Goal: Transaction & Acquisition: Purchase product/service

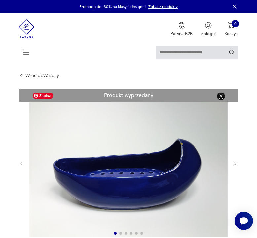
scroll to position [168, 0]
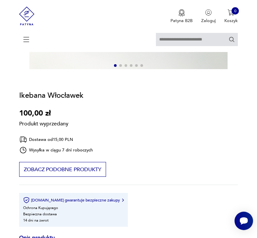
click at [48, 99] on h1 "Ikebana Włocławek" at bounding box center [51, 96] width 64 height 10
click at [214, 39] on input "text" at bounding box center [197, 39] width 82 height 13
type input "******"
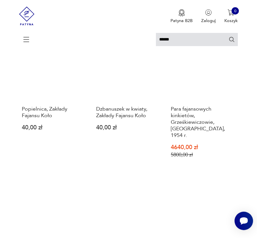
scroll to position [774, 0]
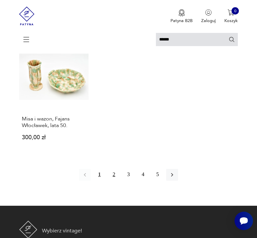
click at [116, 169] on button "2" at bounding box center [114, 175] width 12 height 12
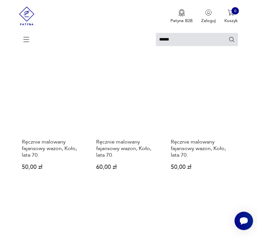
scroll to position [707, 0]
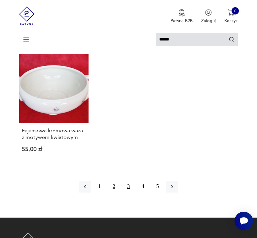
click at [128, 181] on button "3" at bounding box center [128, 187] width 12 height 12
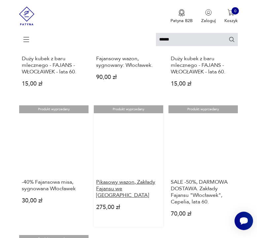
scroll to position [673, 0]
